Goal: Task Accomplishment & Management: Use online tool/utility

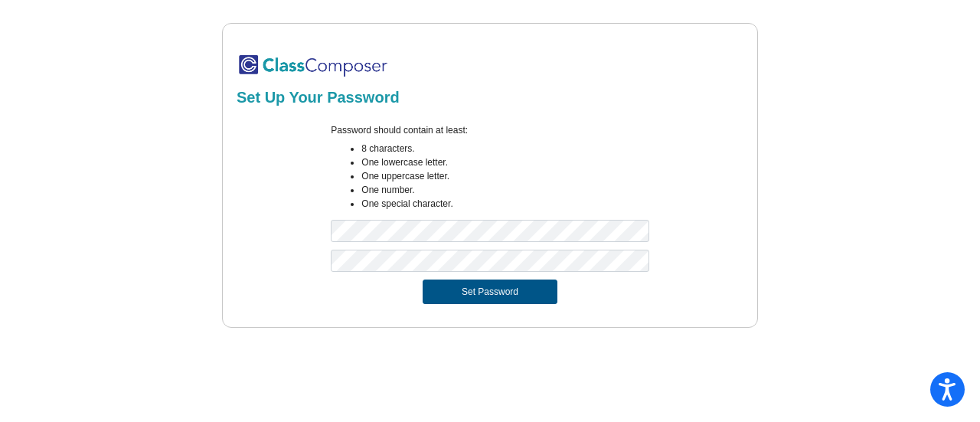
click at [465, 294] on button "Set Password" at bounding box center [489, 291] width 135 height 24
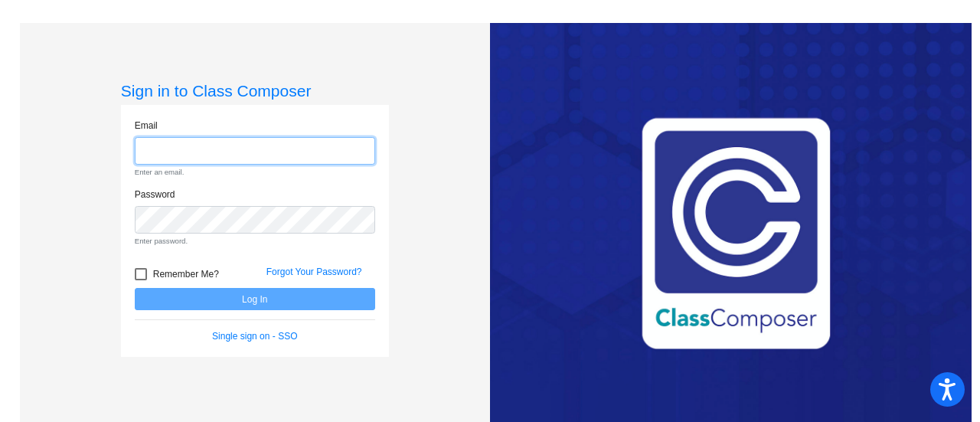
click at [345, 138] on input "email" at bounding box center [255, 151] width 240 height 28
type input "[PERSON_NAME][EMAIL_ADDRESS][PERSON_NAME][DOMAIN_NAME]"
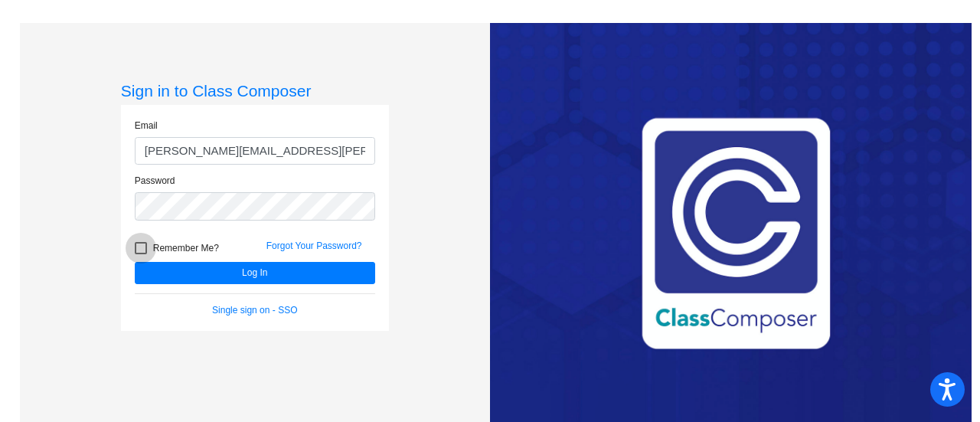
click at [139, 243] on div at bounding box center [141, 248] width 12 height 12
click at [140, 254] on input "Remember Me?" at bounding box center [140, 254] width 1 height 1
checkbox input "true"
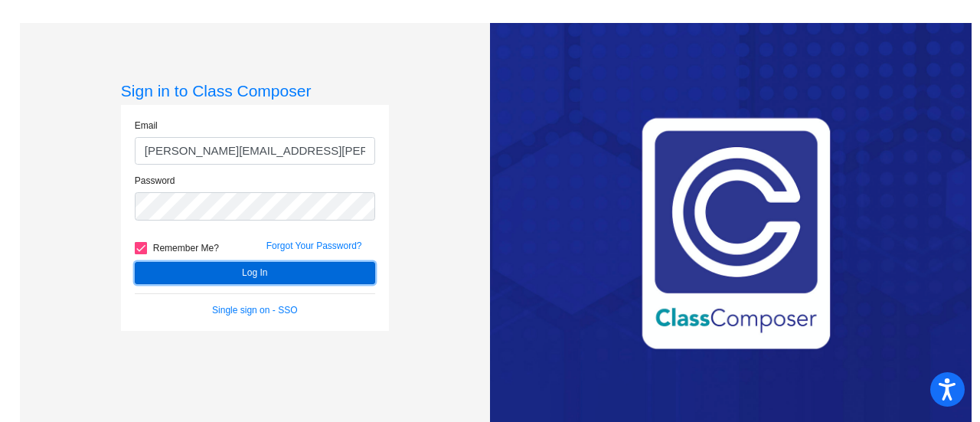
click at [174, 269] on button "Log In" at bounding box center [255, 273] width 240 height 22
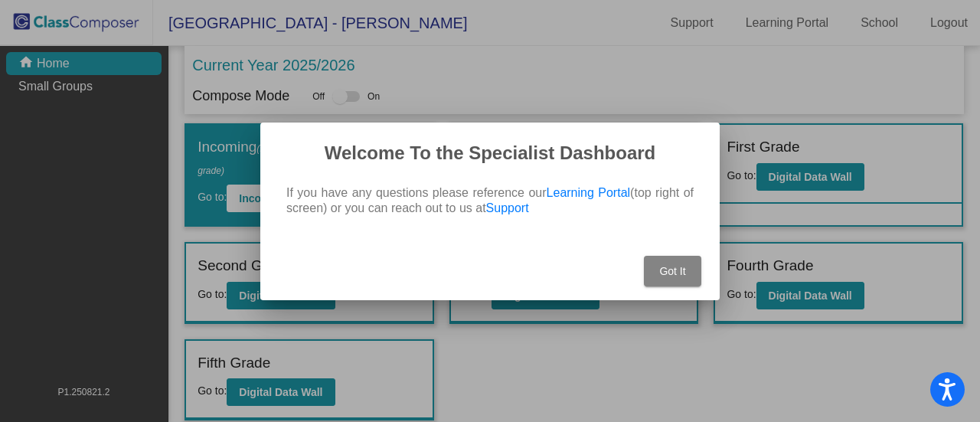
click at [675, 272] on span "Got It" at bounding box center [672, 271] width 26 height 12
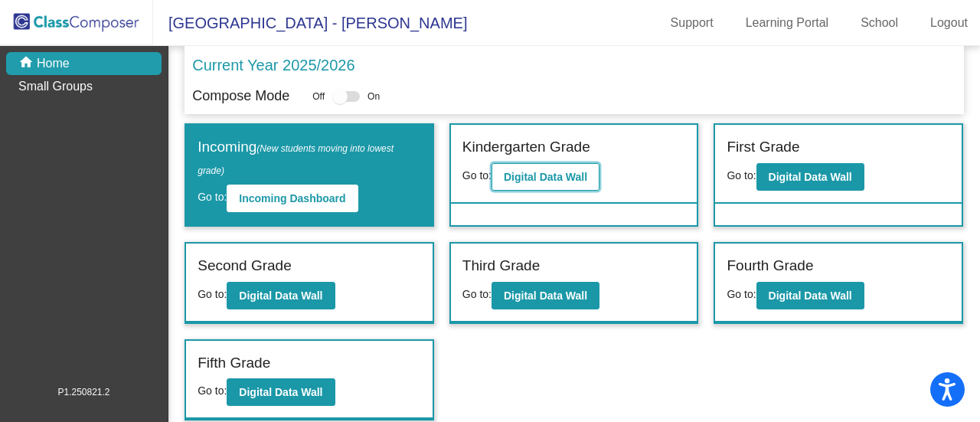
click at [546, 176] on b "Digital Data Wall" at bounding box center [545, 177] width 83 height 12
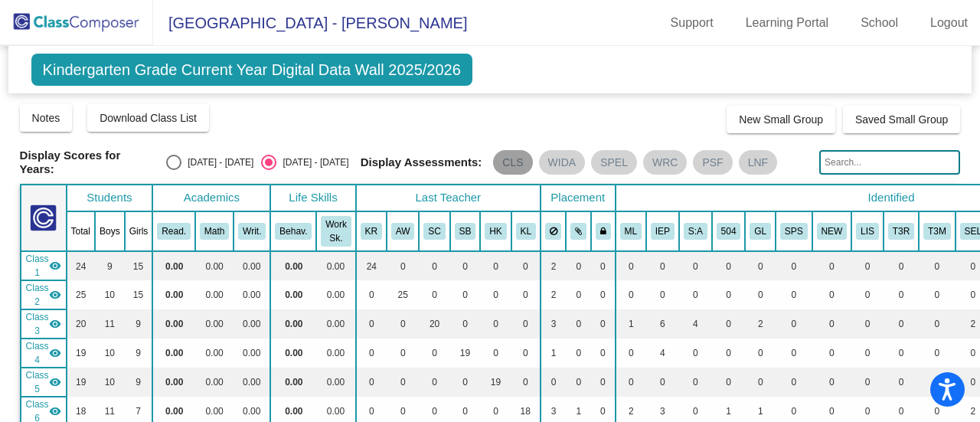
click at [511, 160] on mat-chip "CLS" at bounding box center [512, 162] width 39 height 24
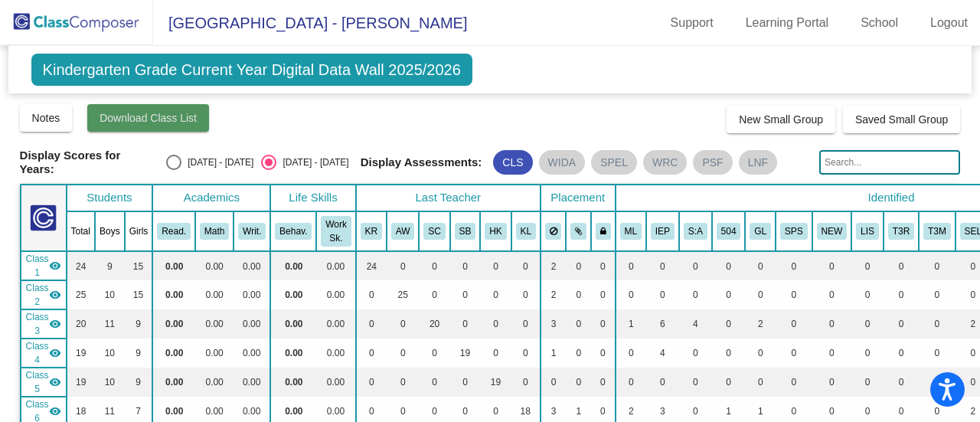
click at [184, 119] on span "Download Class List" at bounding box center [147, 118] width 97 height 12
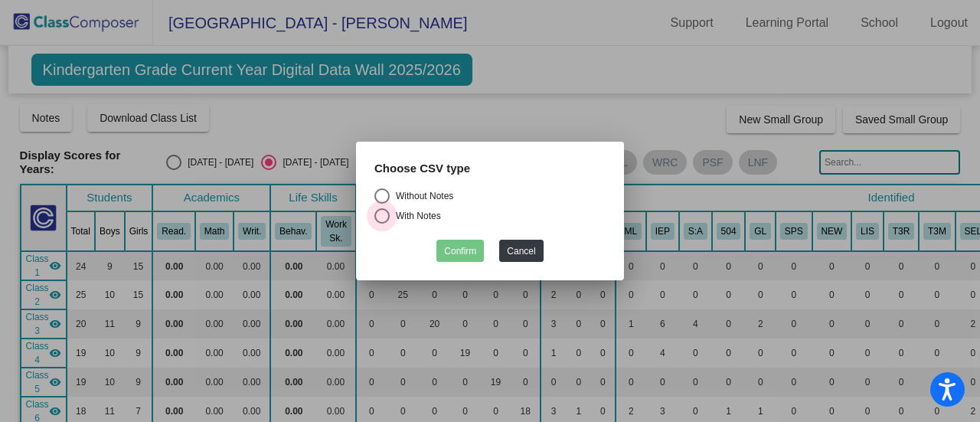
click at [386, 217] on div "Select an option" at bounding box center [381, 215] width 15 height 15
click at [382, 223] on input "With Notes" at bounding box center [381, 223] width 1 height 1
radio input "true"
click at [463, 252] on button "Confirm" at bounding box center [459, 251] width 47 height 22
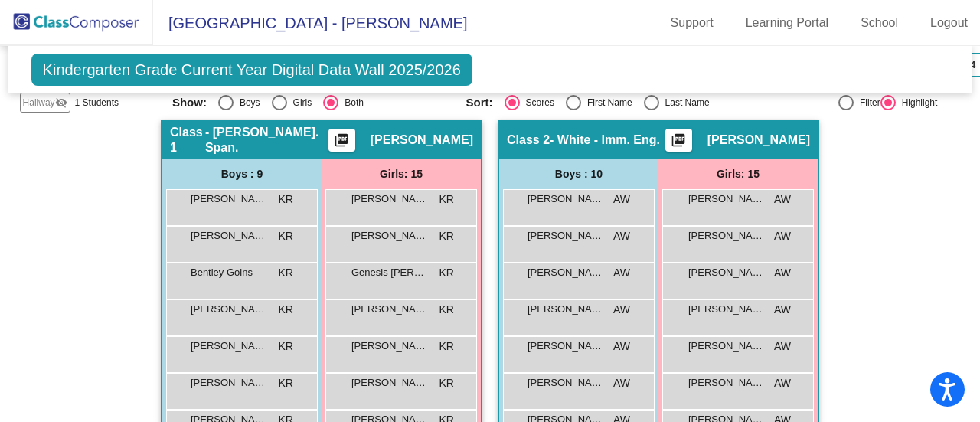
scroll to position [371, 0]
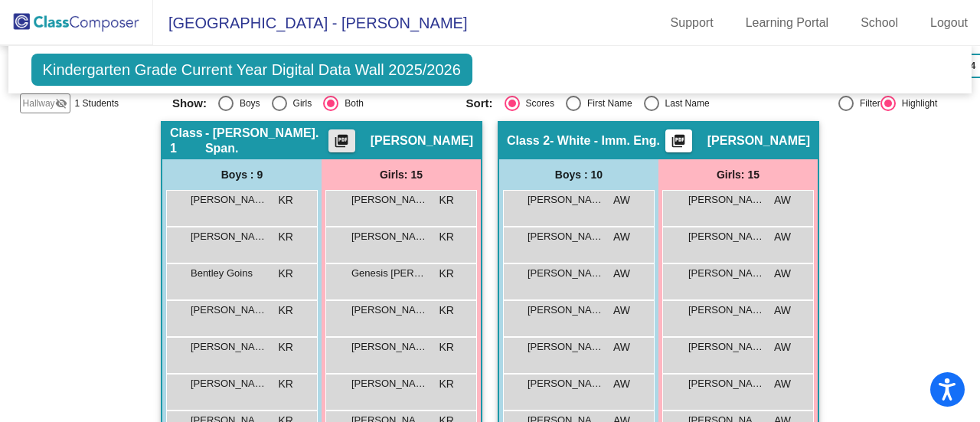
click at [351, 138] on mat-icon "picture_as_pdf" at bounding box center [341, 143] width 18 height 21
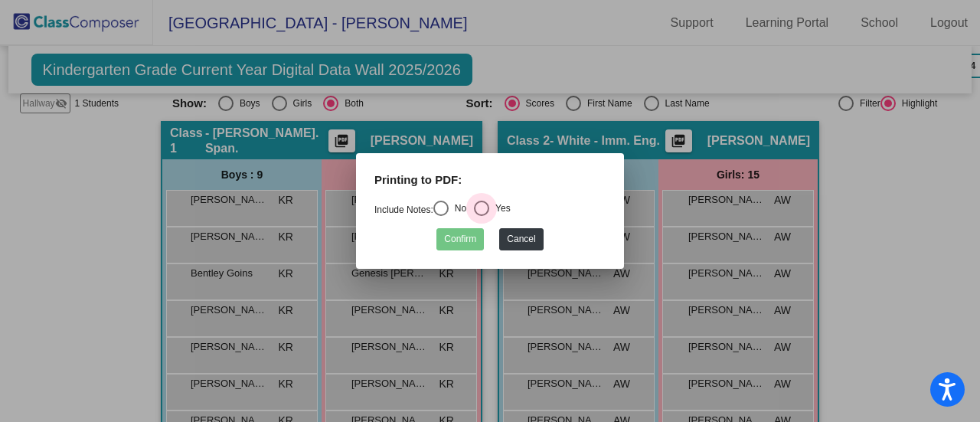
click at [485, 206] on div "Select an option" at bounding box center [481, 208] width 15 height 15
click at [481, 216] on input "Yes" at bounding box center [481, 216] width 1 height 1
radio input "true"
click at [473, 240] on button "Confirm" at bounding box center [459, 239] width 47 height 22
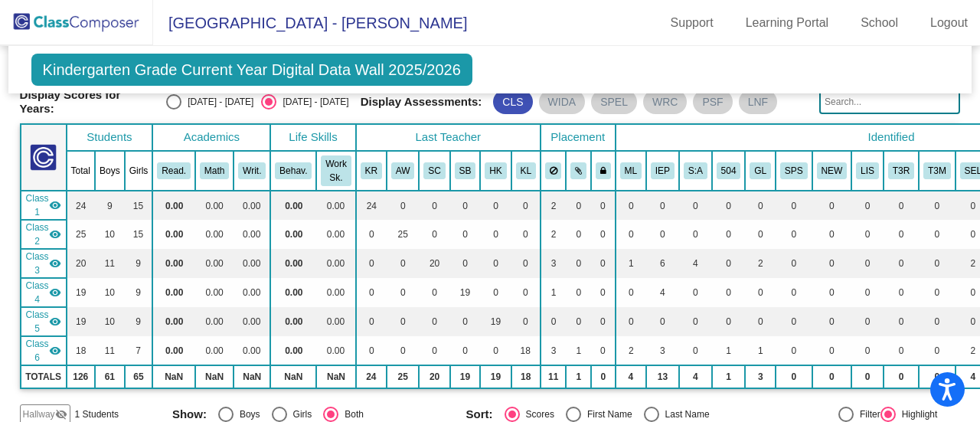
scroll to position [0, 0]
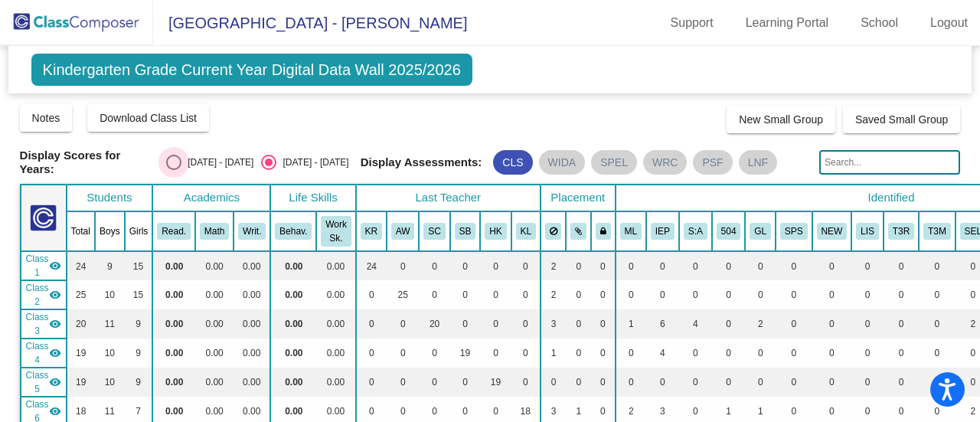
click at [174, 161] on div "Select an option" at bounding box center [173, 162] width 15 height 15
click at [174, 170] on input "[DATE] - [DATE]" at bounding box center [173, 170] width 1 height 1
radio input "true"
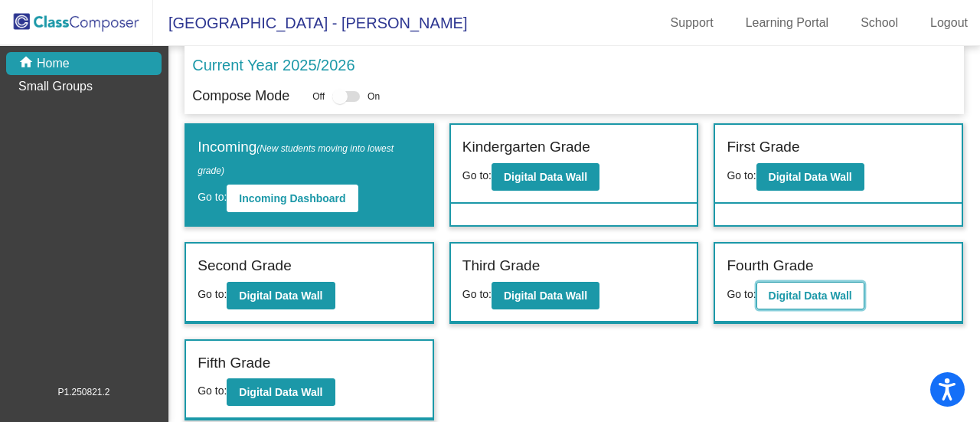
click at [787, 295] on b "Digital Data Wall" at bounding box center [809, 295] width 83 height 12
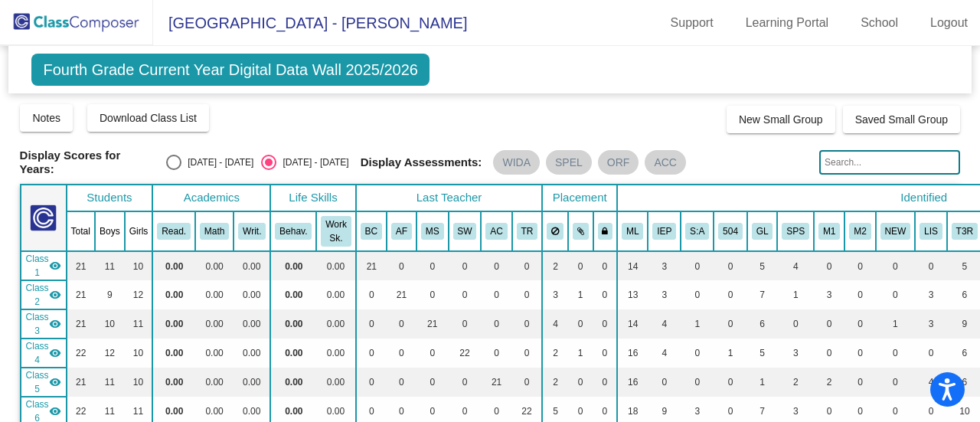
click at [179, 156] on div "Select an option" at bounding box center [173, 162] width 15 height 15
click at [174, 170] on input "[DATE] - [DATE]" at bounding box center [173, 170] width 1 height 1
radio input "true"
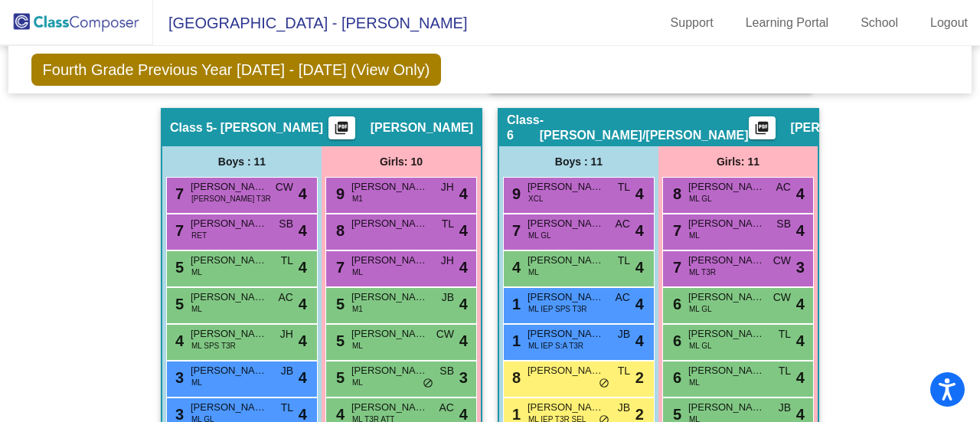
scroll to position [1448, 0]
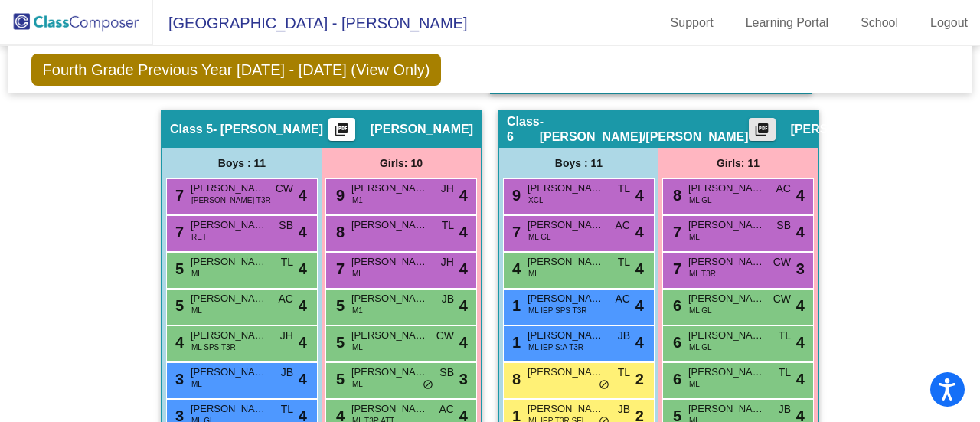
click at [752, 125] on mat-icon "picture_as_pdf" at bounding box center [761, 132] width 18 height 21
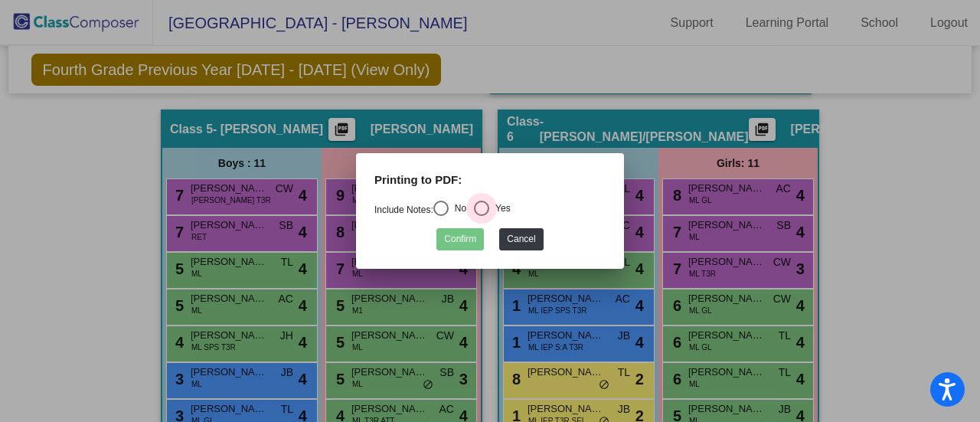
click at [486, 214] on div "Select an option" at bounding box center [481, 208] width 15 height 15
click at [481, 216] on input "Yes" at bounding box center [481, 216] width 1 height 1
radio input "true"
click at [466, 236] on button "Confirm" at bounding box center [459, 239] width 47 height 22
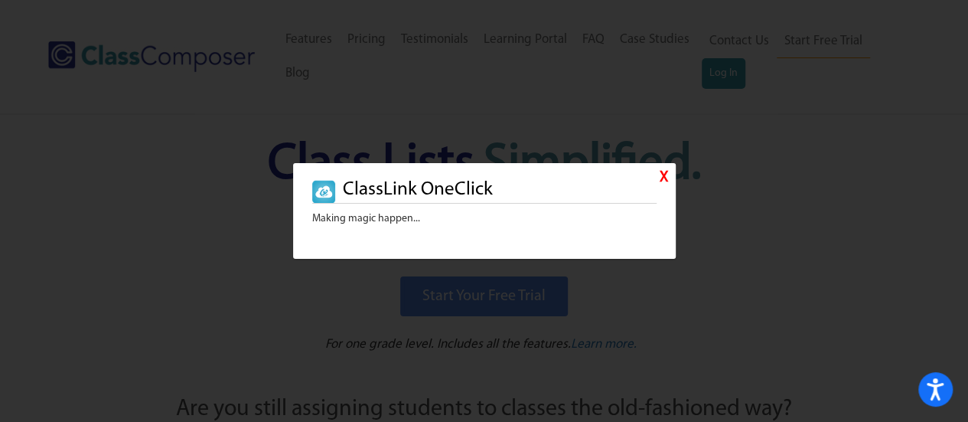
click at [662, 178] on link "X" at bounding box center [664, 178] width 8 height 22
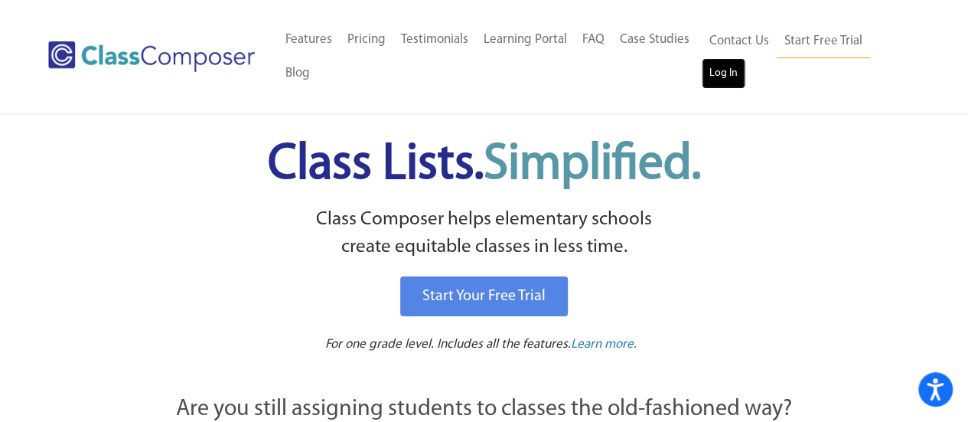
click at [719, 78] on link "Log In" at bounding box center [724, 73] width 44 height 31
